Goal: Information Seeking & Learning: Learn about a topic

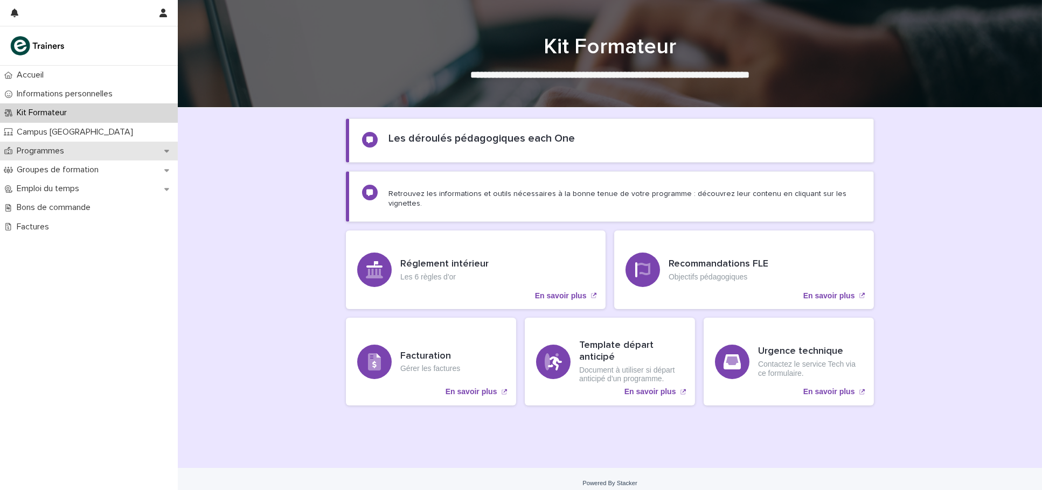
click at [169, 150] on icon at bounding box center [166, 151] width 5 height 3
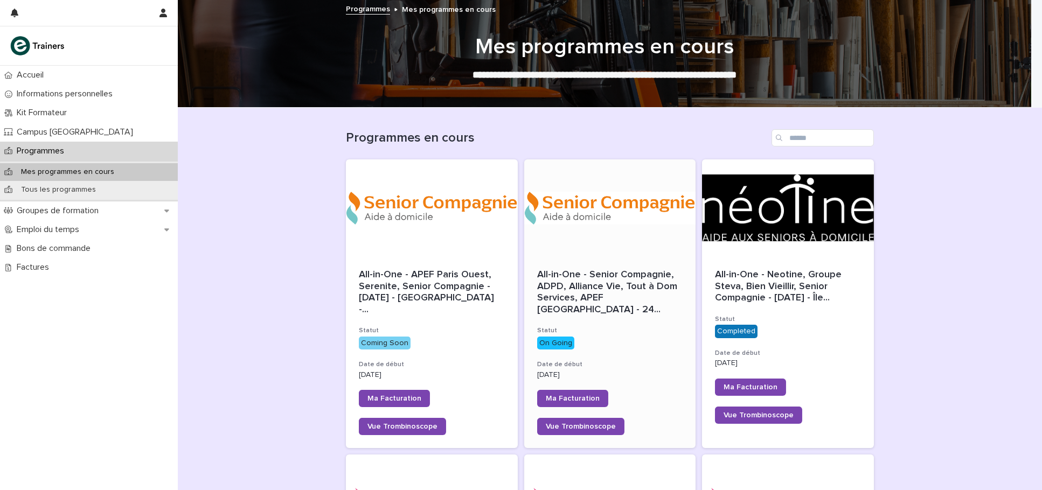
click at [588, 297] on span "All-in-One - Senior Compagnie, ADPD, Alliance Vie, Tout à Dom Services, APEF [G…" at bounding box center [610, 292] width 146 height 46
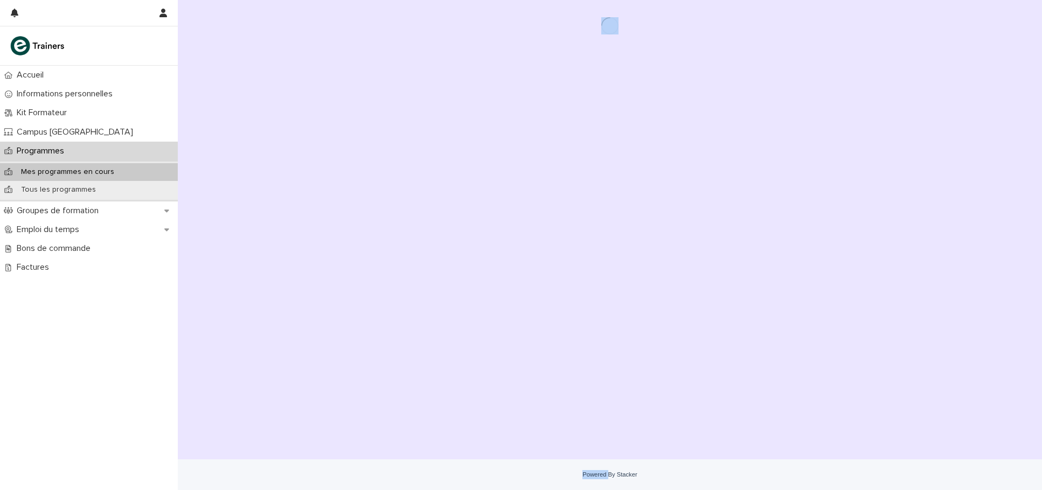
click at [588, 297] on div "Loading... Saving… Loading... Saving…" at bounding box center [610, 216] width 539 height 433
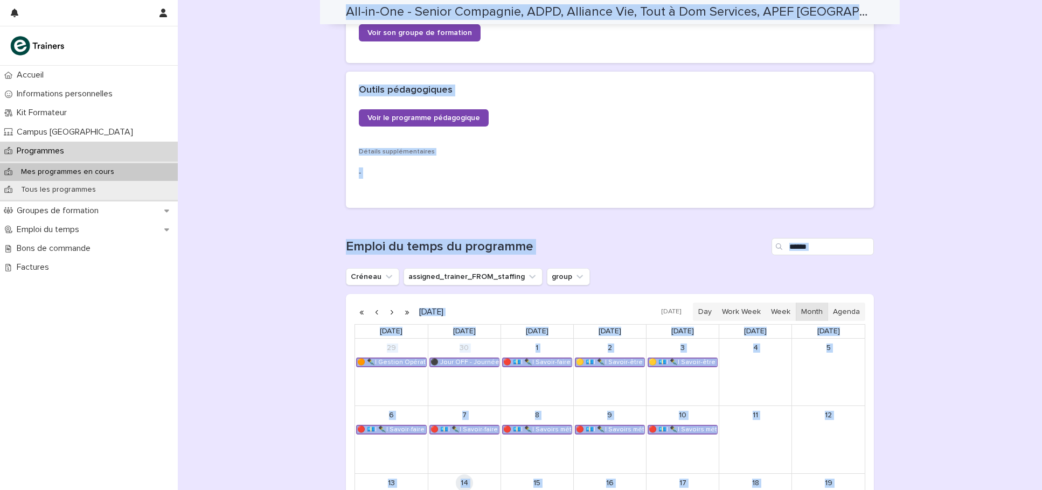
scroll to position [221, 0]
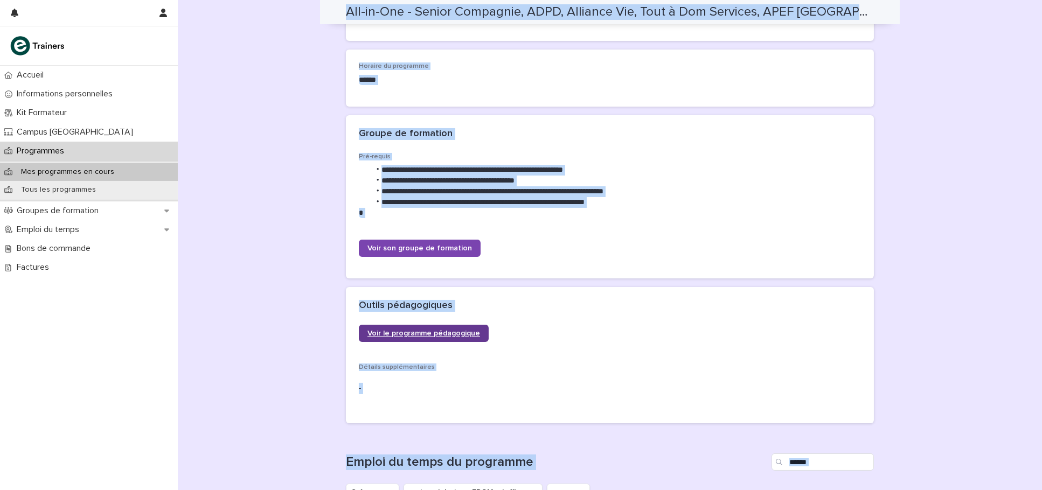
click at [431, 330] on span "Voir le programme pédagogique" at bounding box center [423, 334] width 113 height 8
click at [449, 331] on span "Voir le programme pédagogique" at bounding box center [423, 334] width 113 height 8
click at [645, 249] on div "**********" at bounding box center [610, 209] width 502 height 113
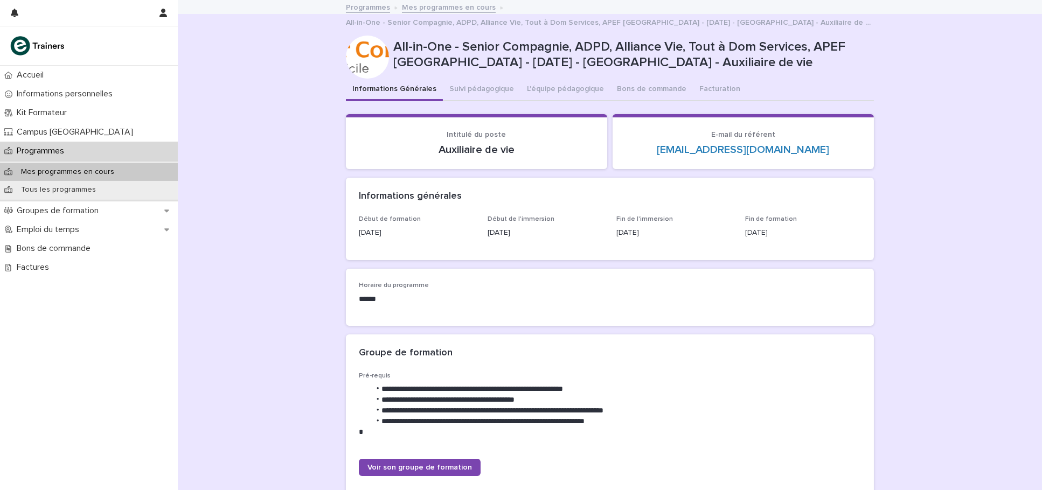
scroll to position [0, 0]
click at [464, 87] on button "Suivi pédagogique" at bounding box center [482, 91] width 78 height 23
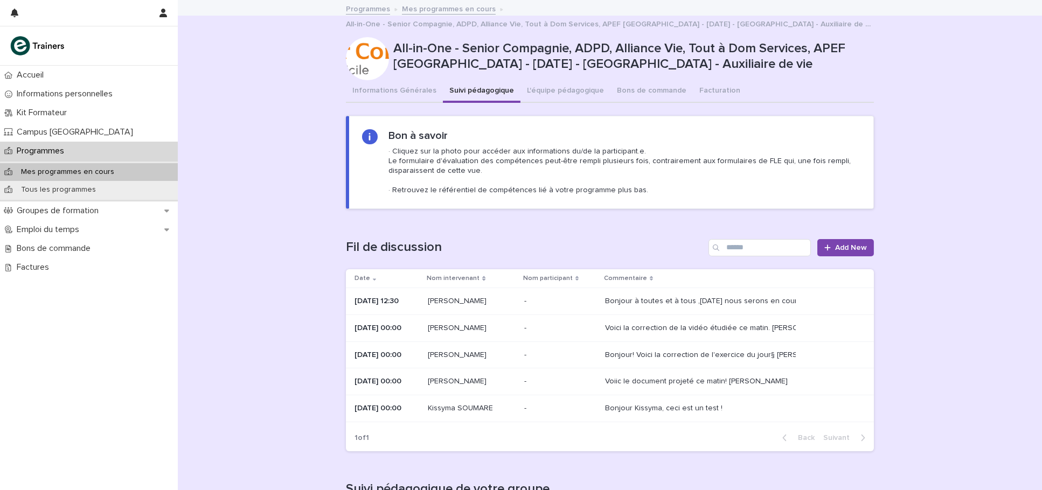
click at [109, 169] on p "Mes programmes en cours" at bounding box center [67, 172] width 110 height 9
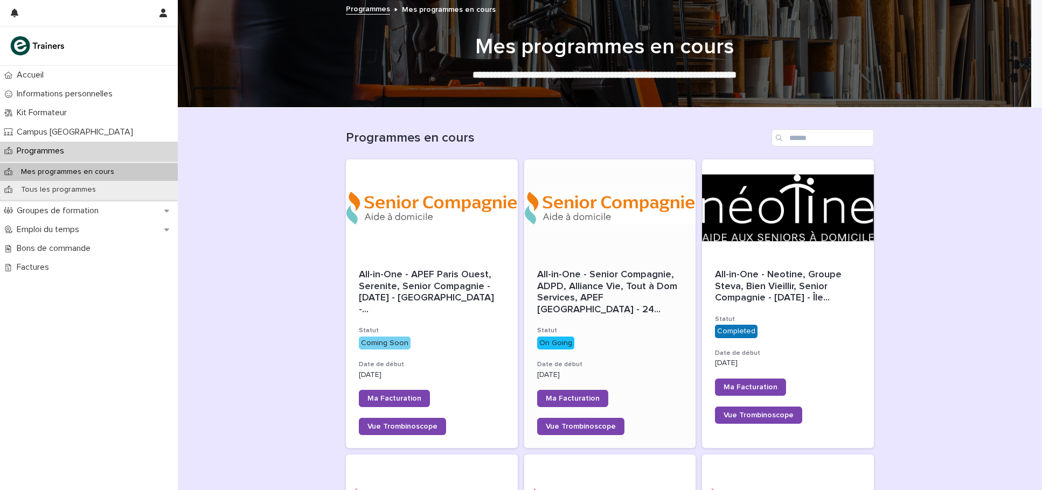
click at [586, 304] on div "All-in-One - Senior Compagnie, ADPD, Alliance Vie, Tout à Dom Services, APEF [G…" at bounding box center [610, 352] width 172 height 192
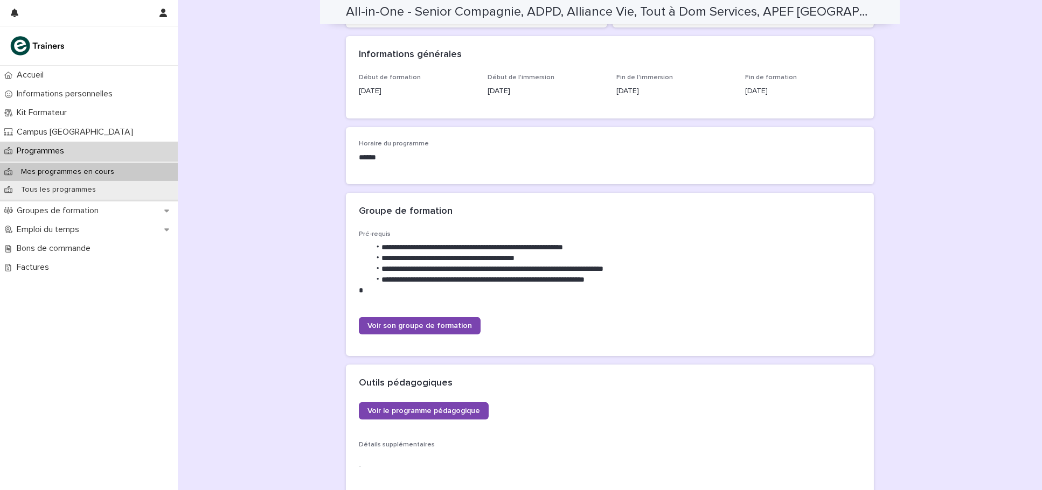
scroll to position [287, 0]
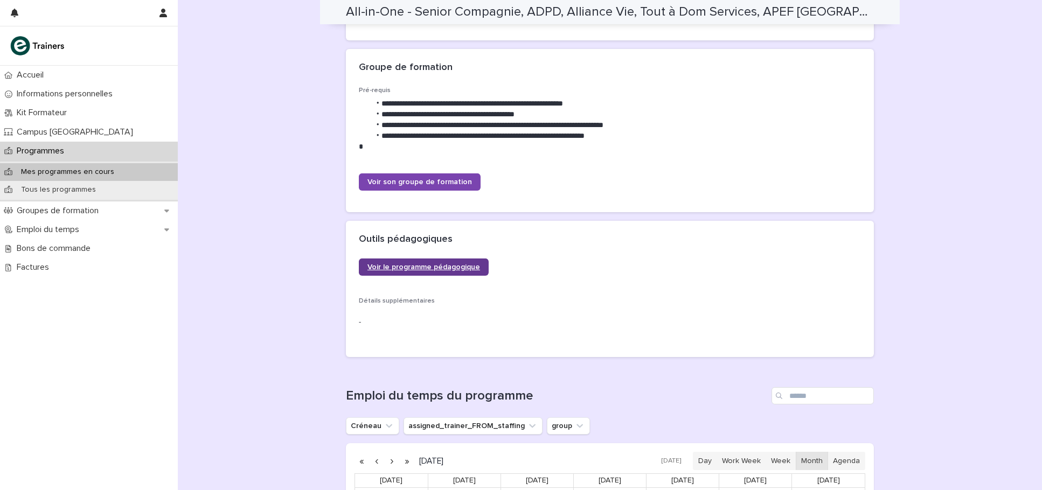
click at [398, 263] on span "Voir le programme pédagogique" at bounding box center [423, 267] width 113 height 8
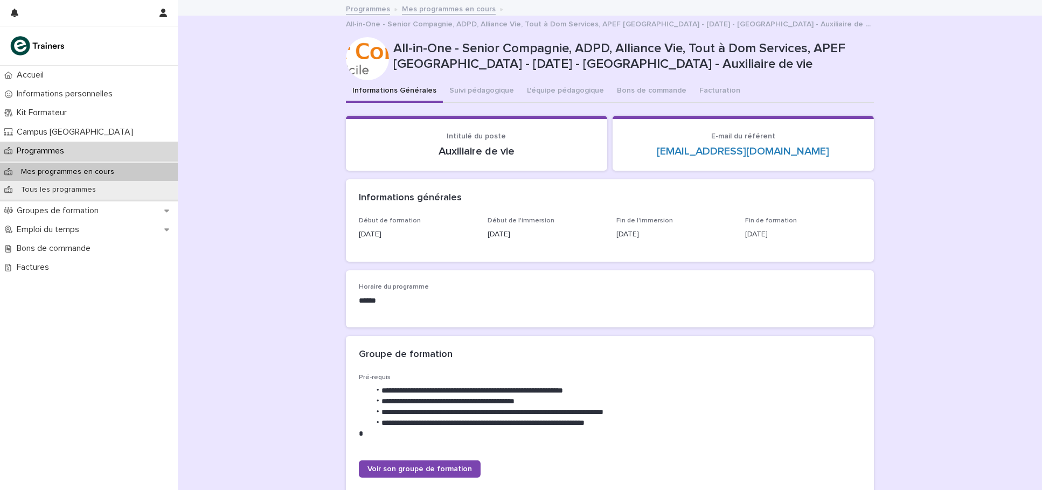
click at [153, 167] on div "Mes programmes en cours" at bounding box center [89, 172] width 178 height 18
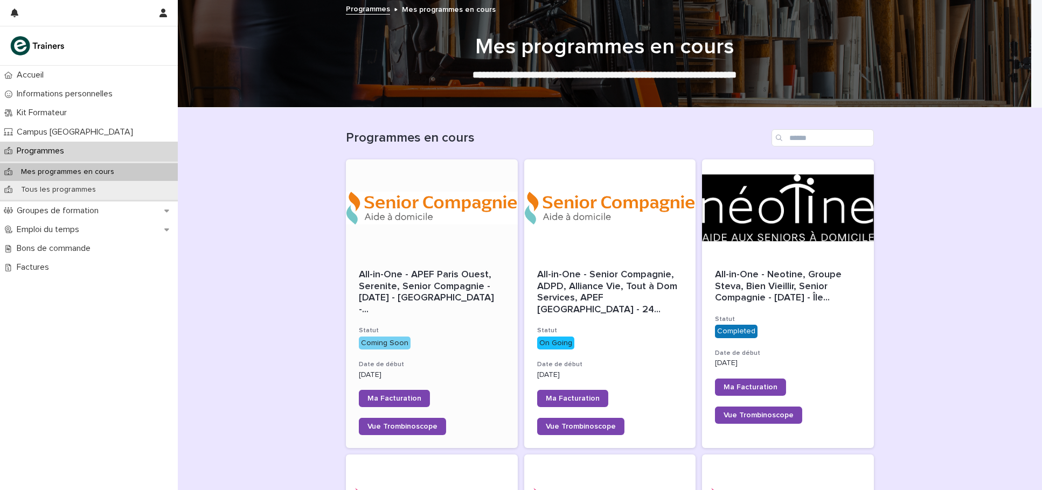
click at [452, 298] on span "All-in-One - APEF Paris Ouest, Serenite, Senior Compagnie - [DATE] - [GEOGRAPHI…" at bounding box center [432, 292] width 146 height 46
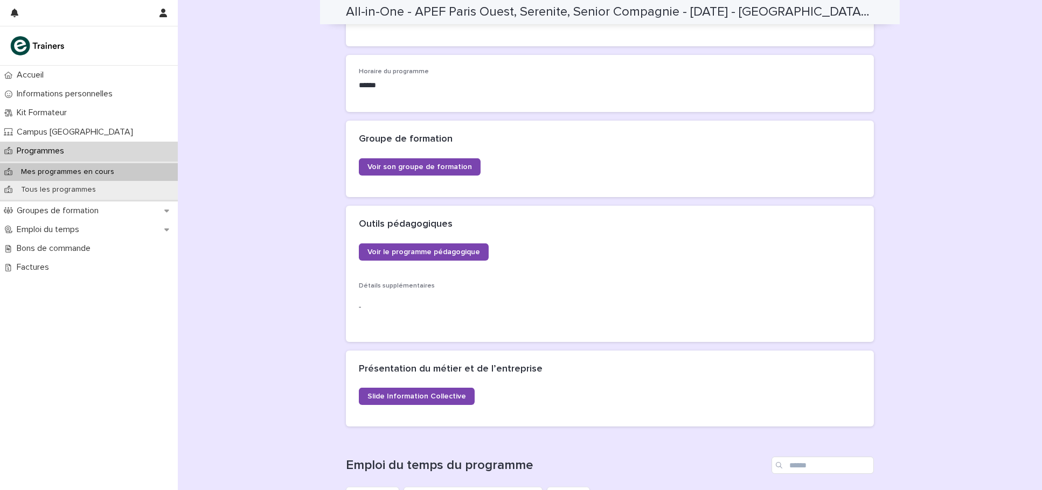
scroll to position [417, 0]
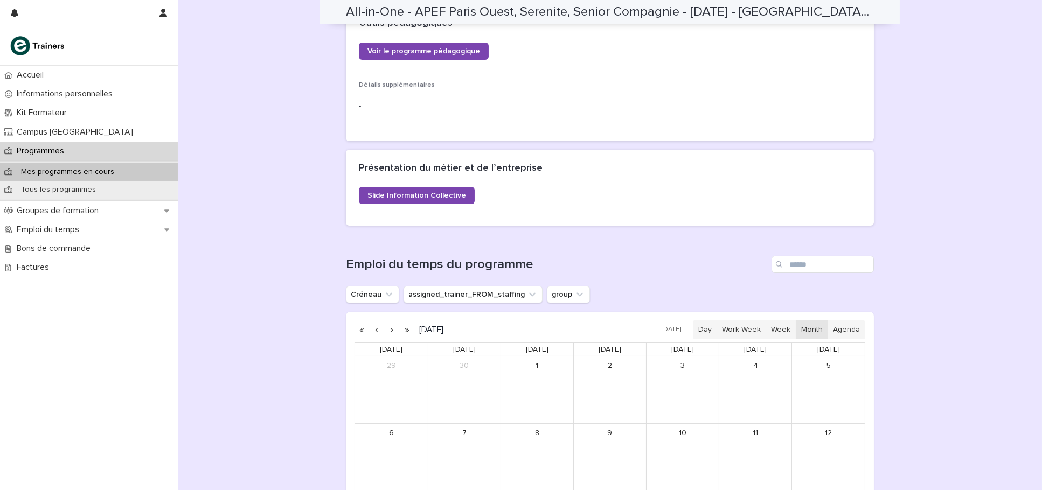
click at [414, 245] on div "Loading... Saving… Emploi du temps du programme [PERSON_NAME] assigned_trainer_…" at bounding box center [610, 473] width 528 height 478
click at [452, 43] on link "Voir le programme pédagogique" at bounding box center [424, 51] width 130 height 17
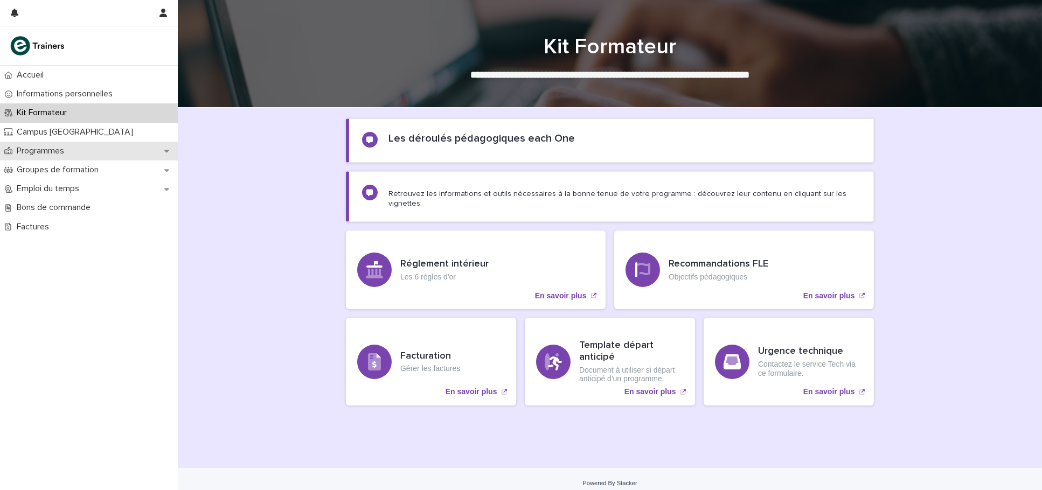
click at [165, 154] on icon at bounding box center [166, 151] width 5 height 8
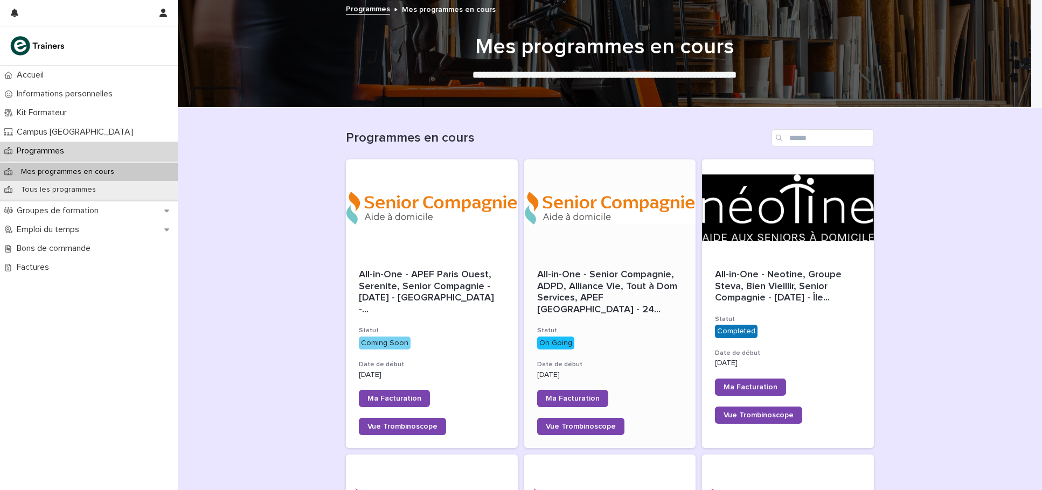
click at [605, 295] on span "All-in-One - Senior Compagnie, ADPD, Alliance Vie, Tout à Dom Services, APEF [G…" at bounding box center [610, 292] width 146 height 46
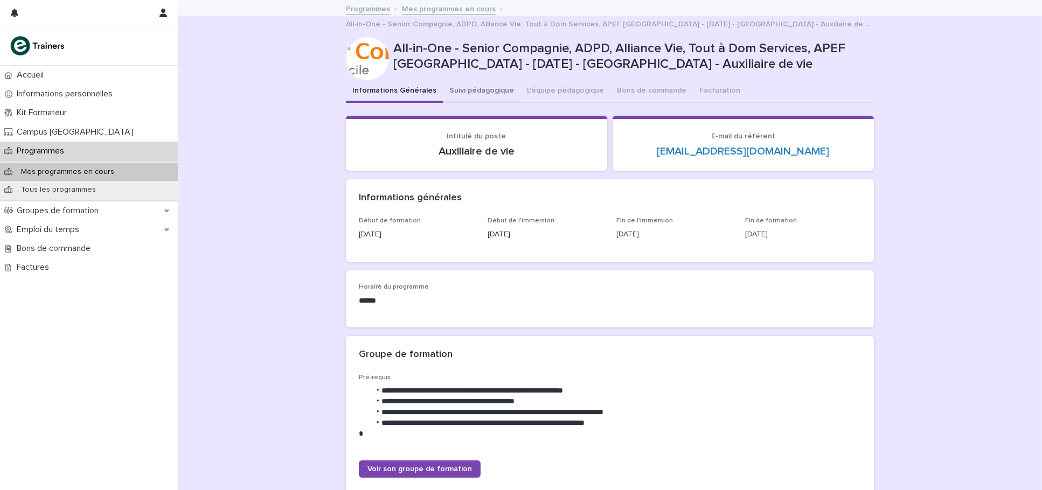
click at [461, 89] on button "Suivi pédagogique" at bounding box center [482, 91] width 78 height 23
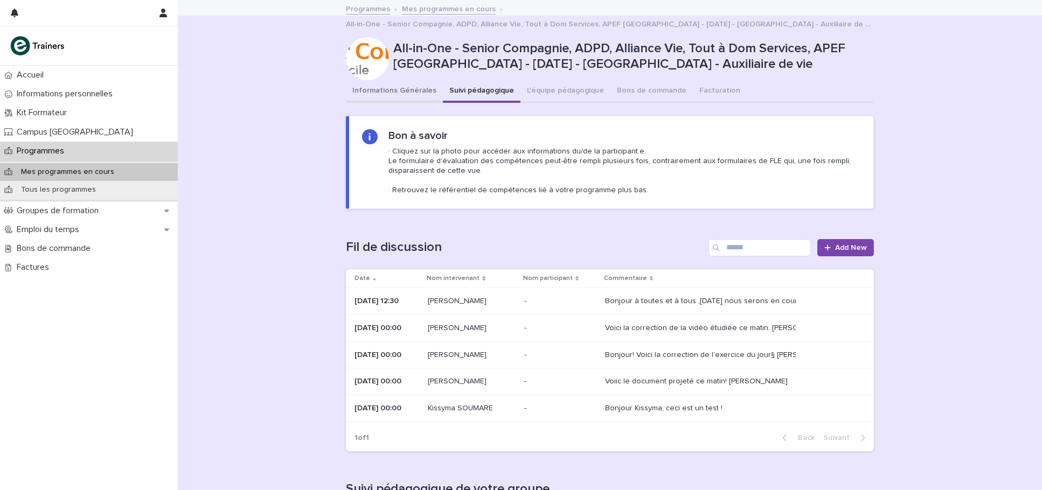
click at [373, 86] on button "Informations Générales" at bounding box center [394, 91] width 97 height 23
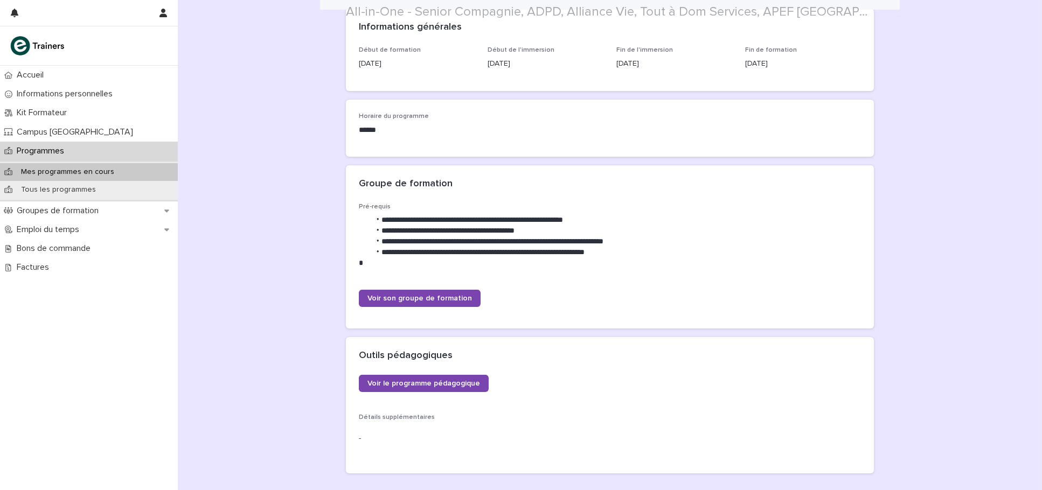
scroll to position [216, 0]
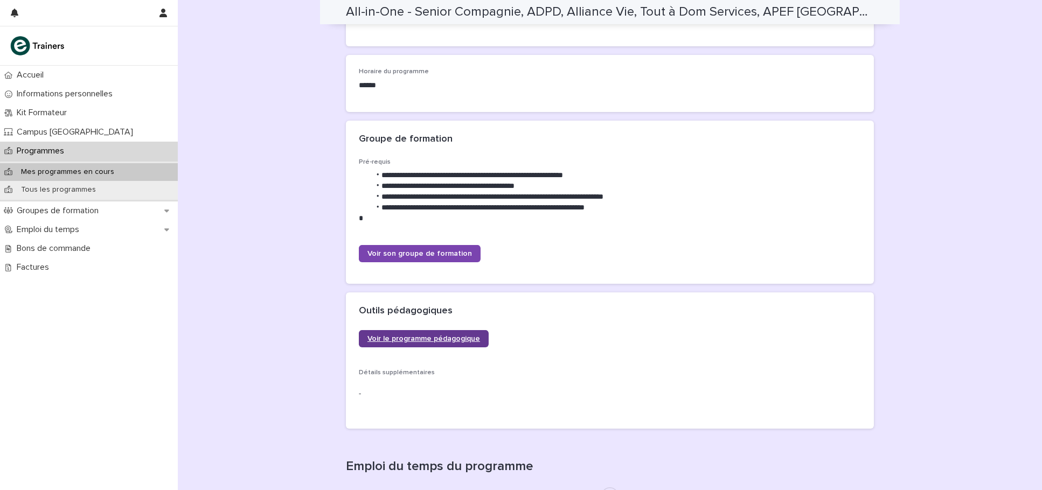
click at [443, 331] on link "Voir le programme pédagogique" at bounding box center [424, 338] width 130 height 17
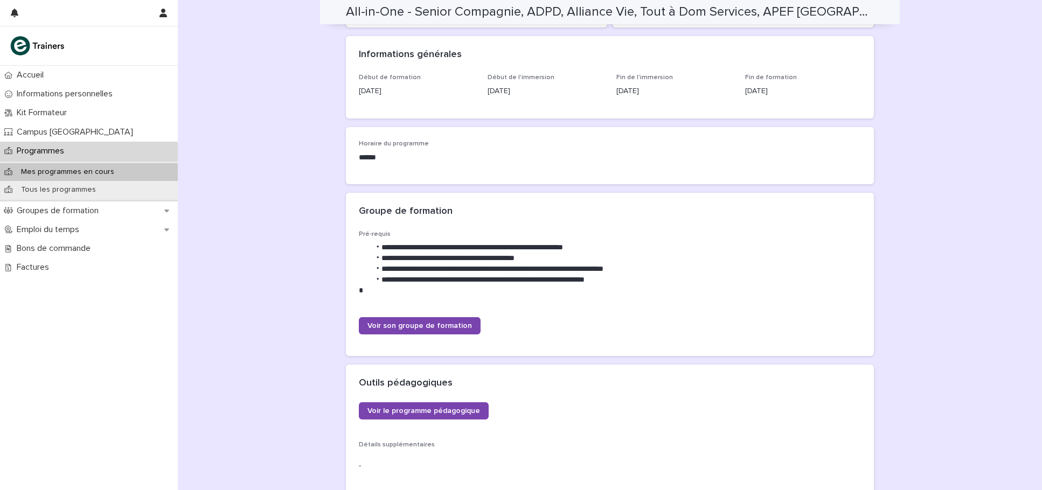
scroll to position [287, 0]
